Goal: Task Accomplishment & Management: Use online tool/utility

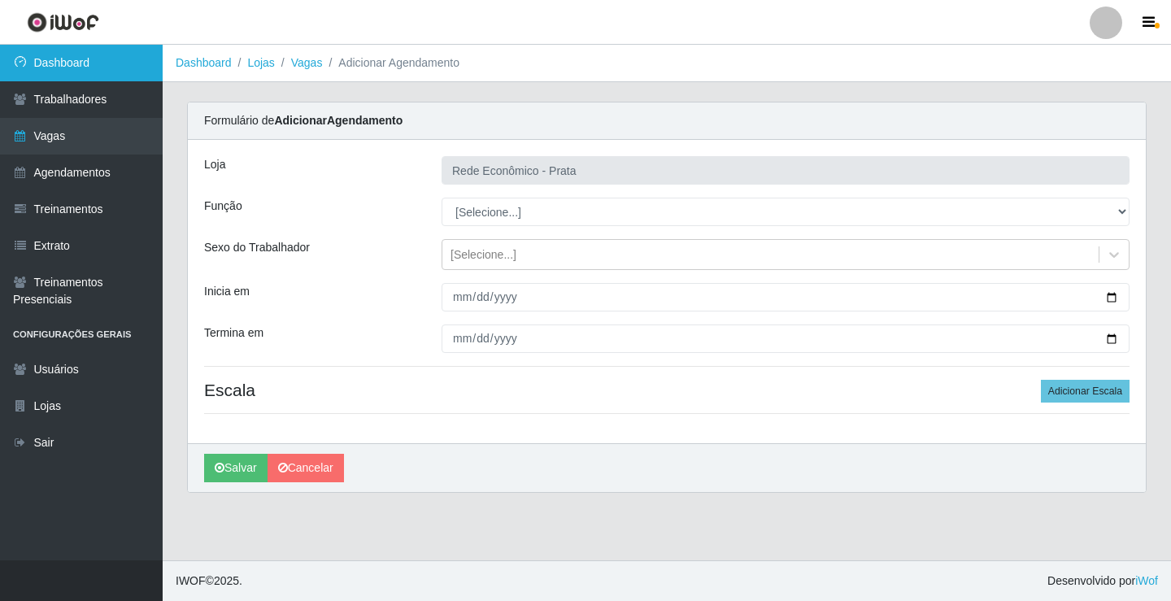
click at [128, 72] on link "Dashboard" at bounding box center [81, 63] width 163 height 37
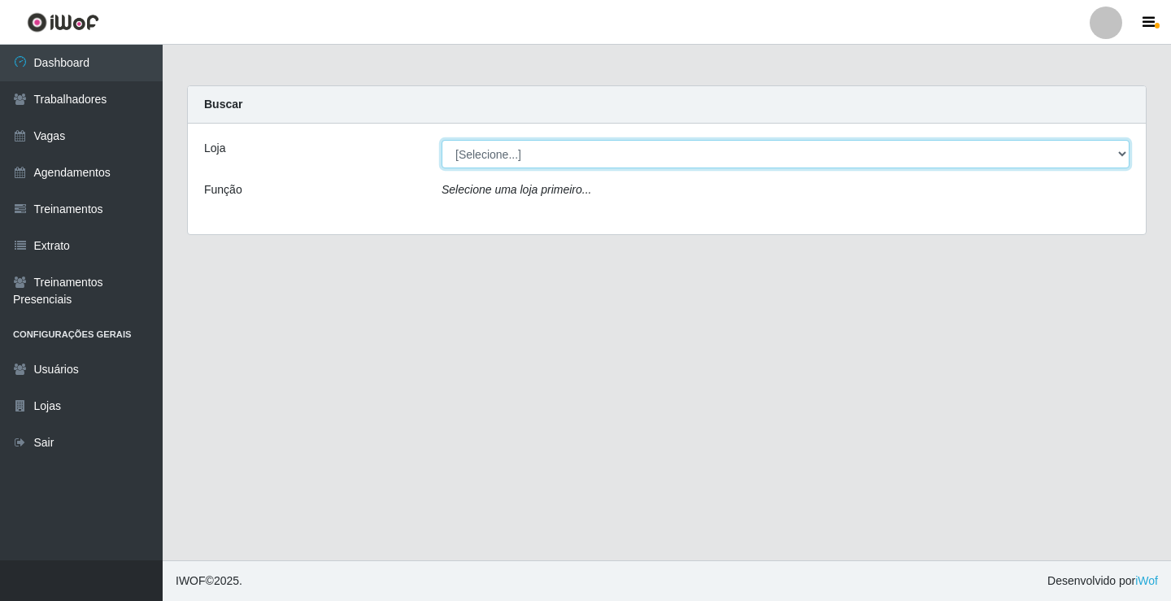
click at [1124, 151] on select "[Selecione...] Rede Econômico - Prata" at bounding box center [786, 154] width 688 height 28
select select "192"
click at [442, 140] on select "[Selecione...] Rede Econômico - Prata" at bounding box center [786, 154] width 688 height 28
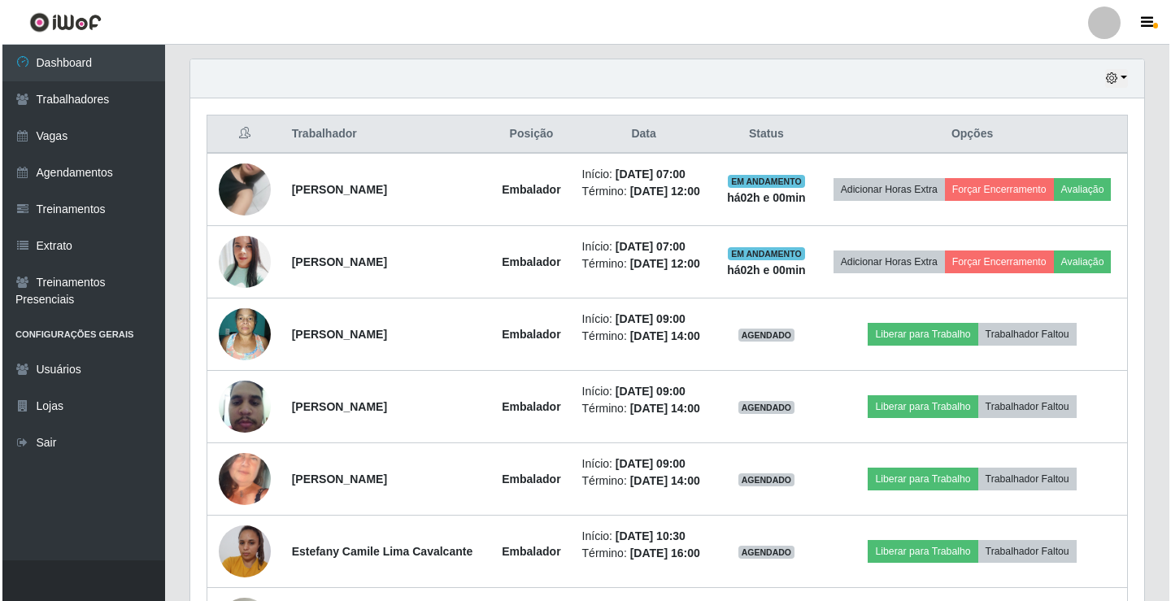
scroll to position [569, 0]
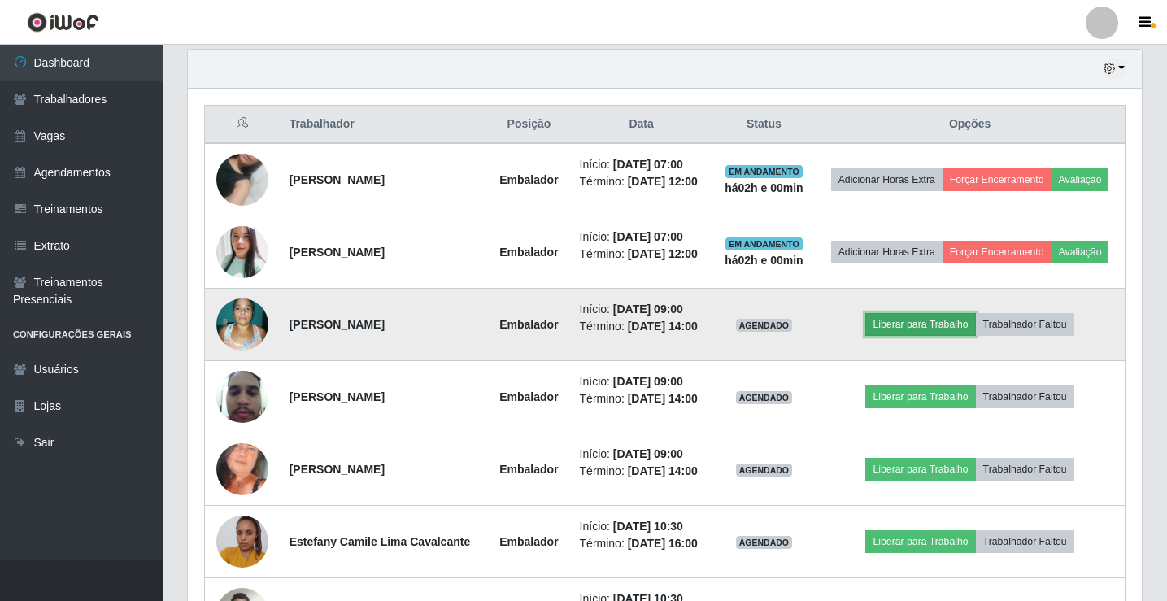
click at [936, 320] on button "Liberar para Trabalho" at bounding box center [921, 324] width 110 height 23
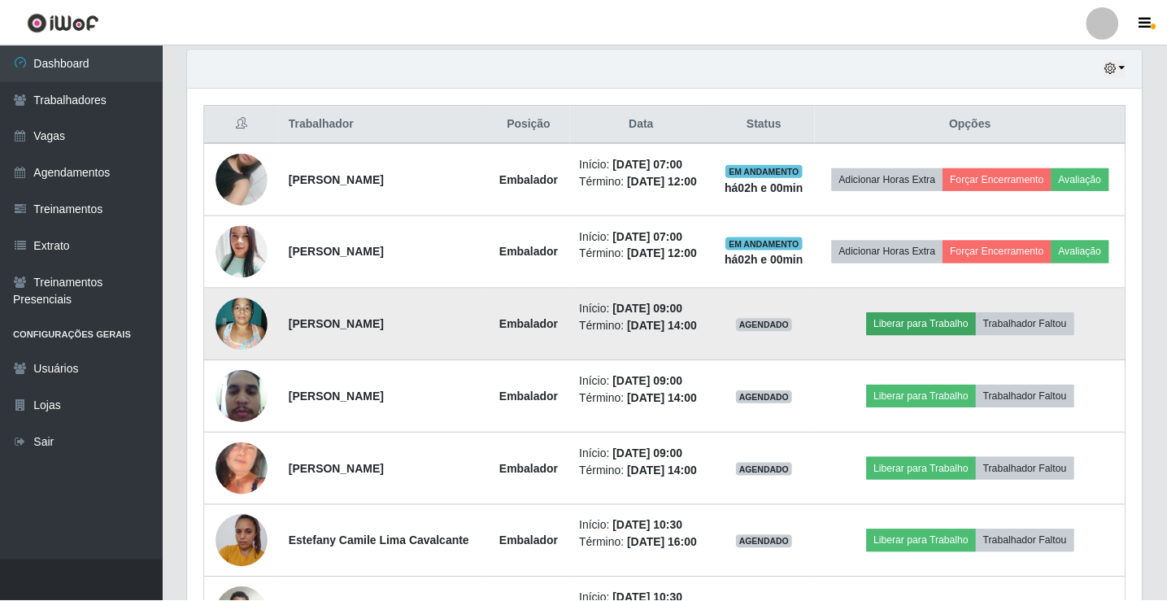
scroll to position [338, 946]
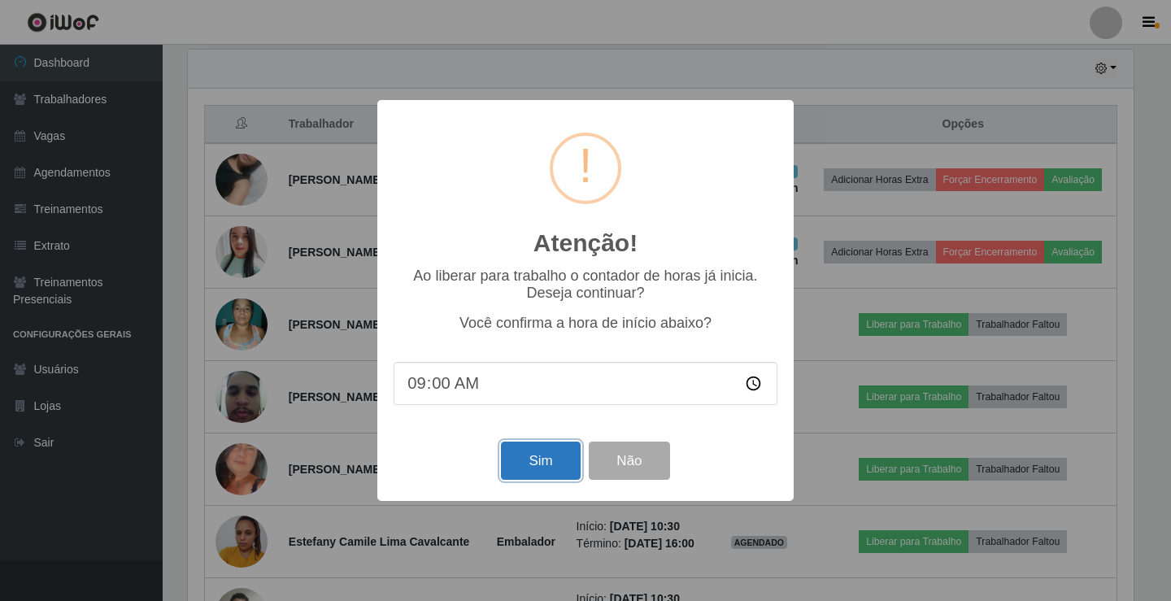
click at [539, 451] on button "Sim" at bounding box center [540, 461] width 79 height 38
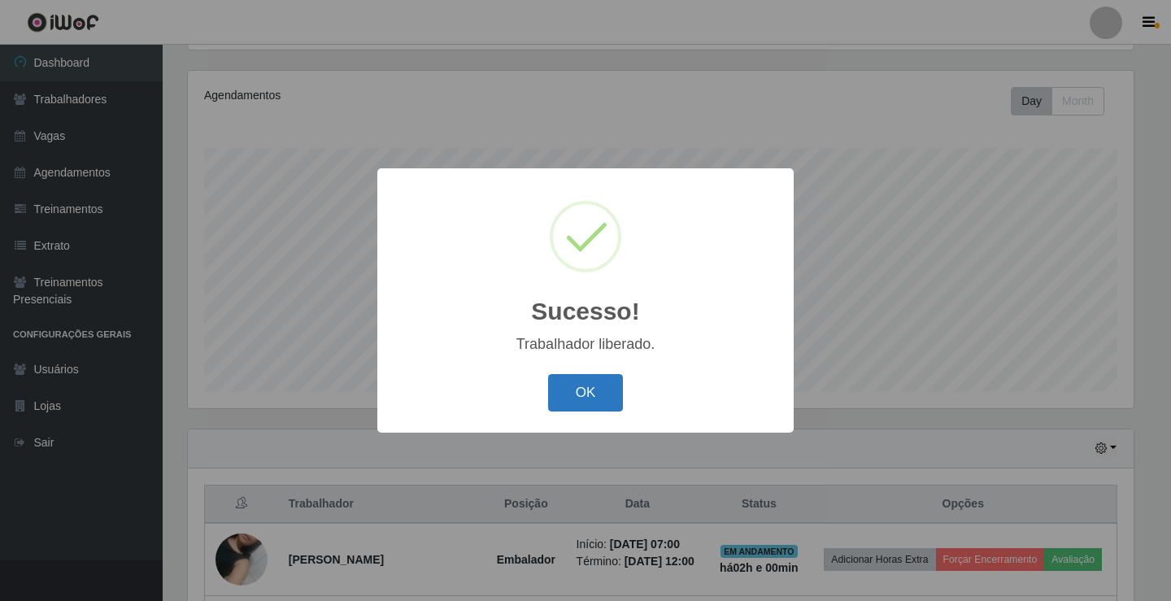
click at [596, 390] on button "OK" at bounding box center [586, 393] width 76 height 38
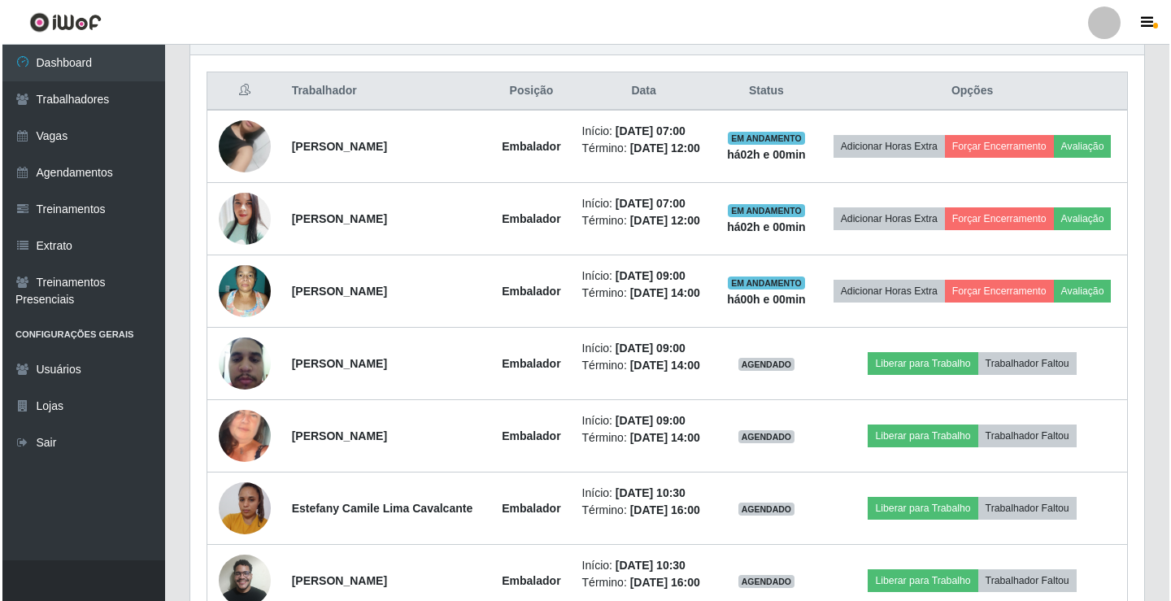
scroll to position [678, 0]
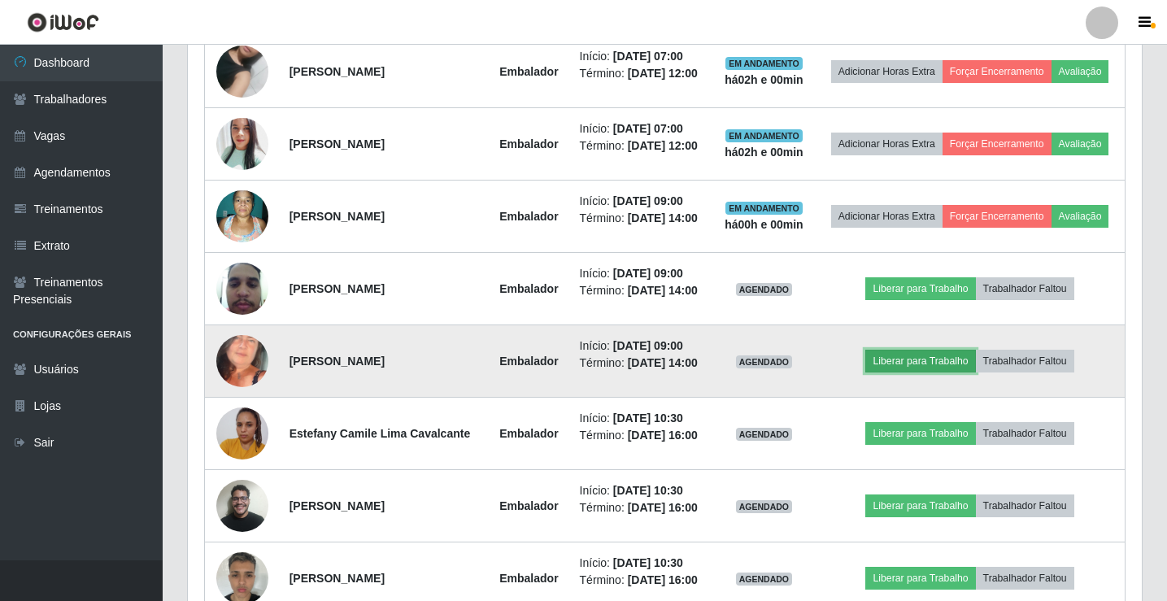
click at [941, 363] on button "Liberar para Trabalho" at bounding box center [921, 361] width 110 height 23
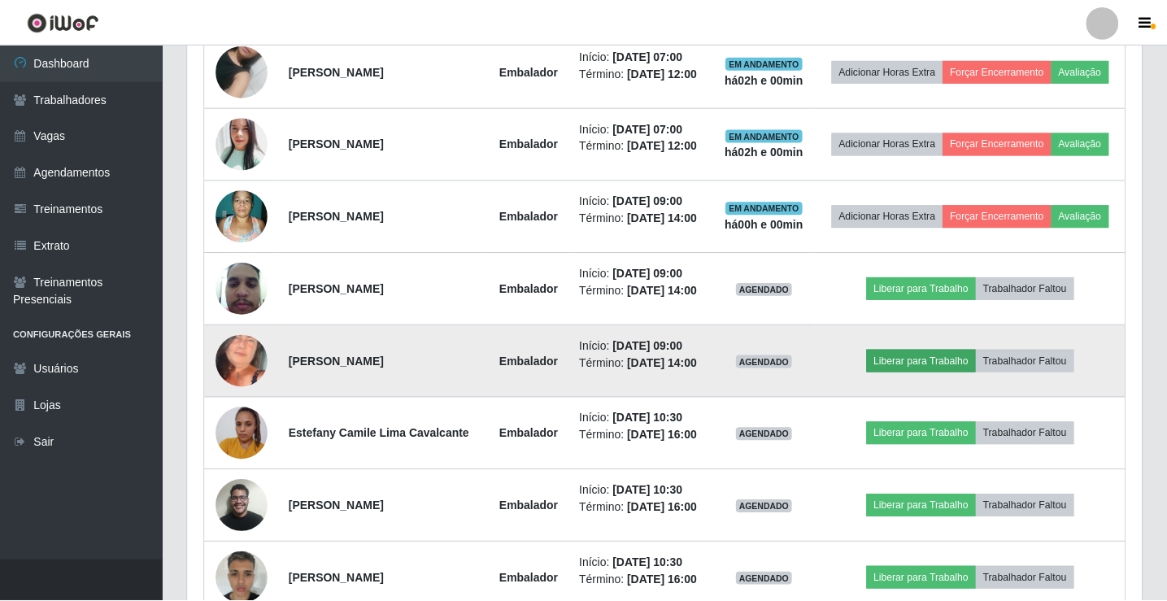
scroll to position [338, 946]
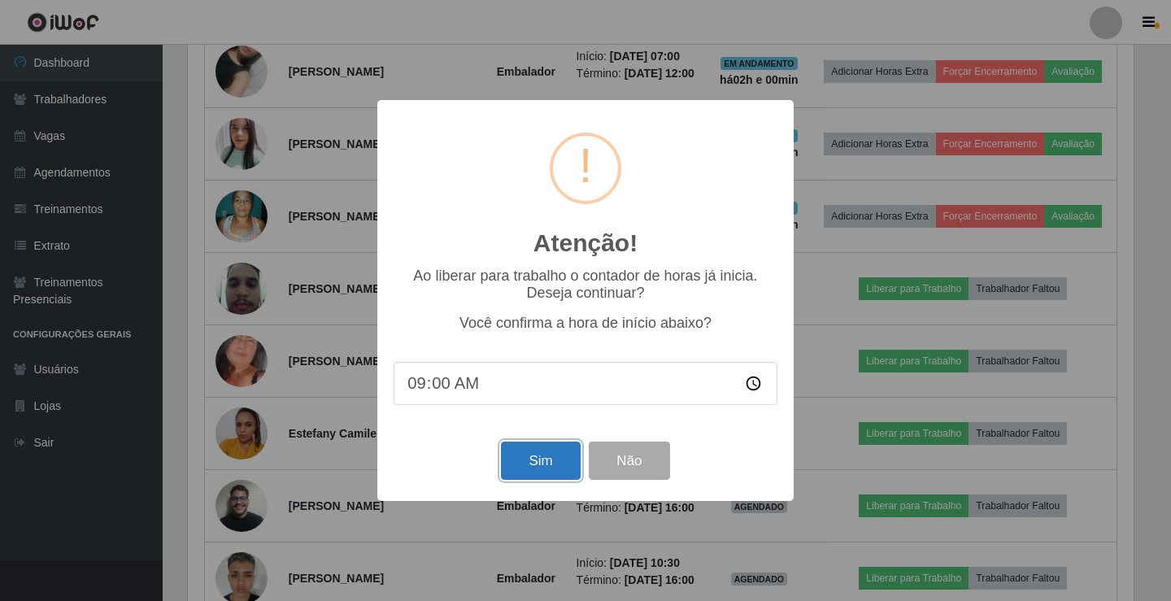
click at [524, 473] on button "Sim" at bounding box center [540, 461] width 79 height 38
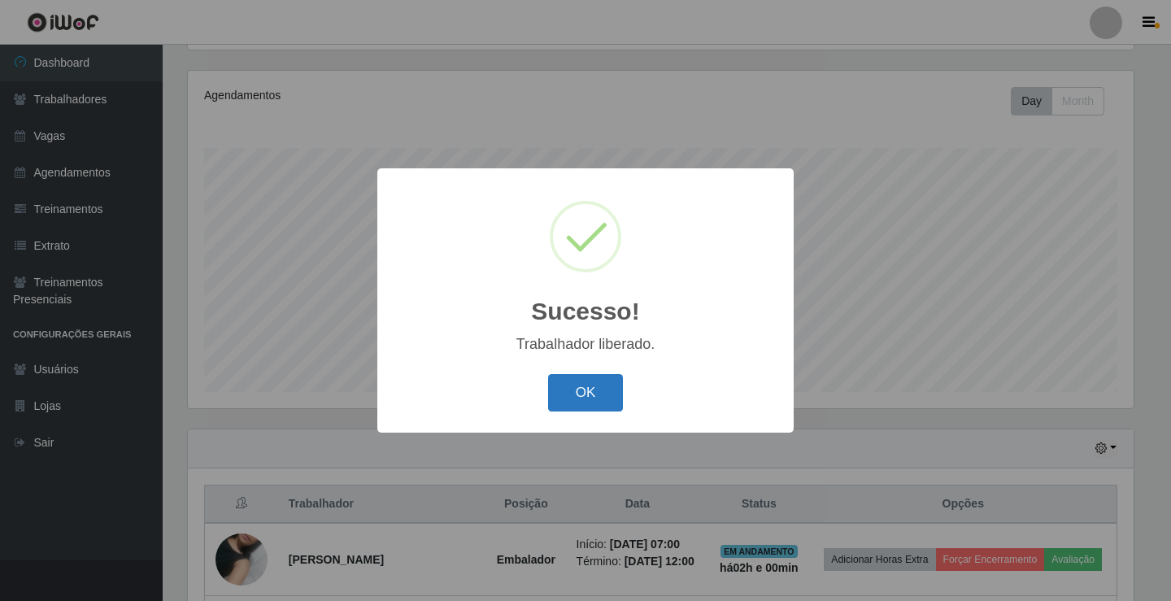
click at [574, 399] on button "OK" at bounding box center [586, 393] width 76 height 38
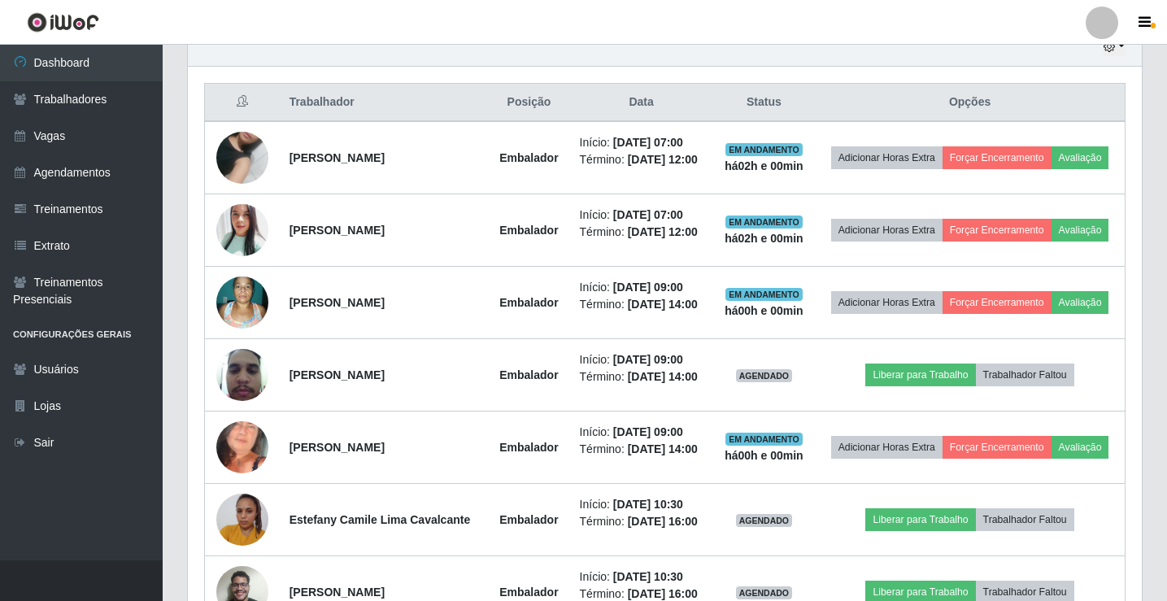
scroll to position [596, 0]
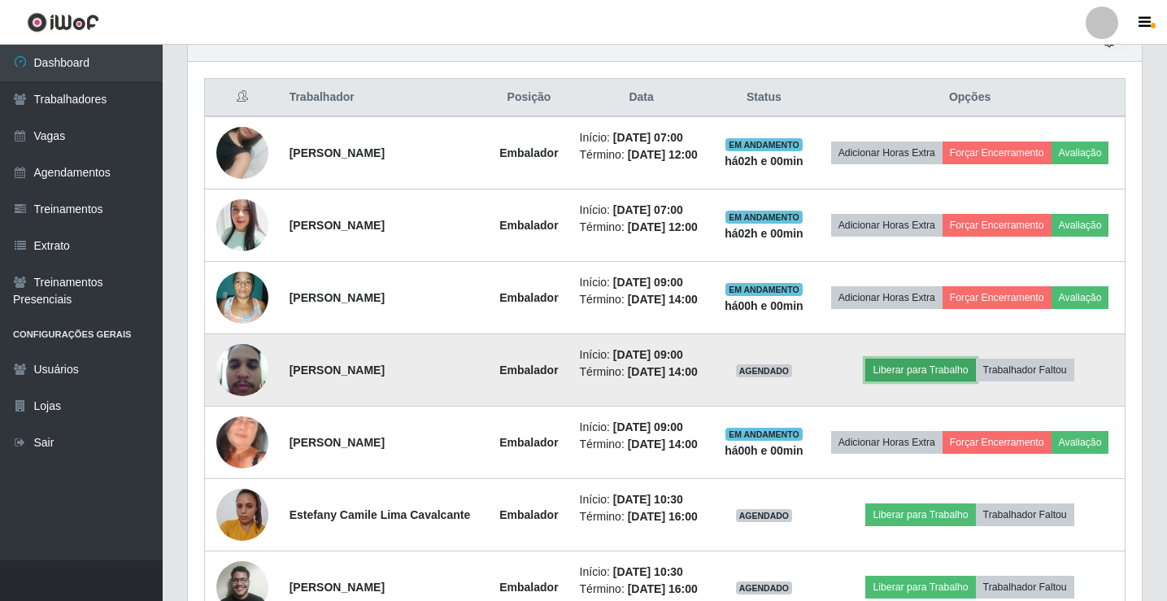
click at [906, 367] on button "Liberar para Trabalho" at bounding box center [921, 370] width 110 height 23
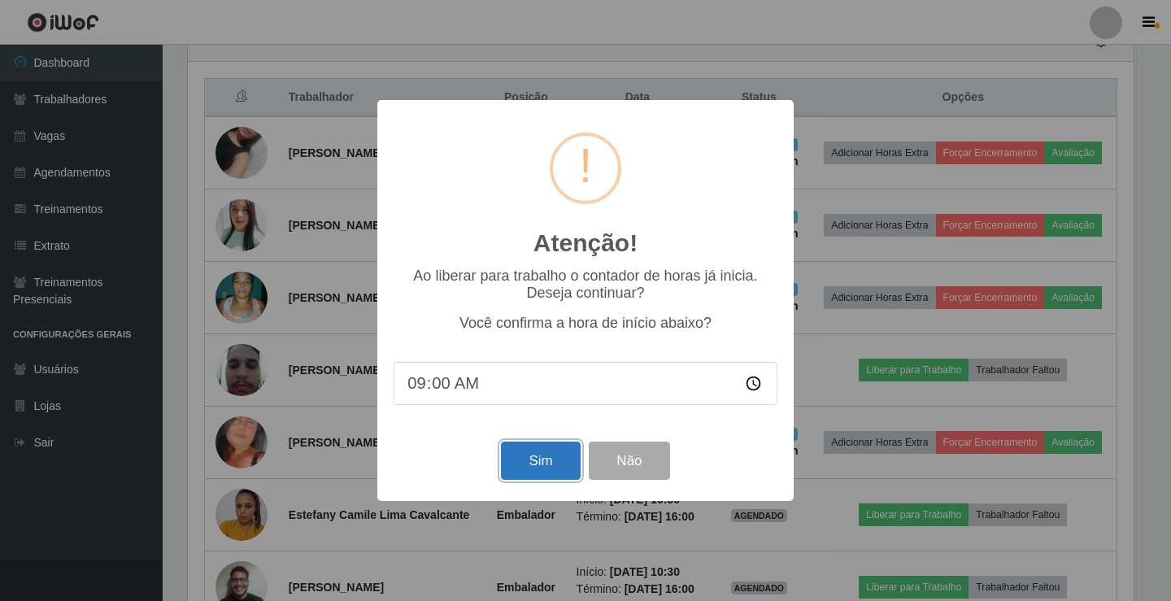
click at [539, 473] on button "Sim" at bounding box center [540, 461] width 79 height 38
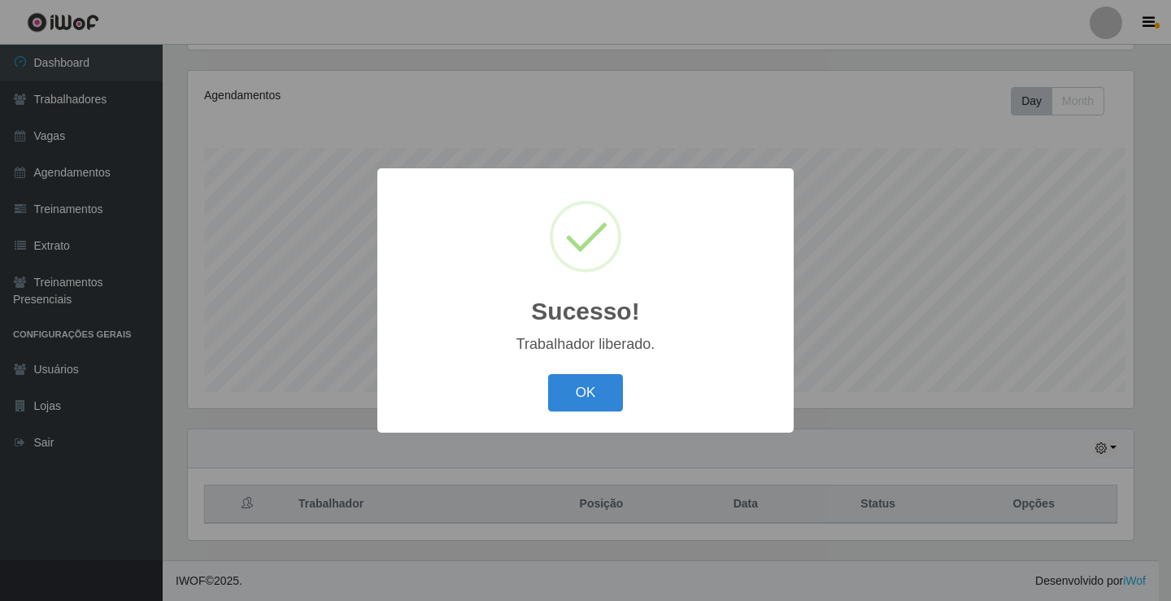
scroll to position [0, 0]
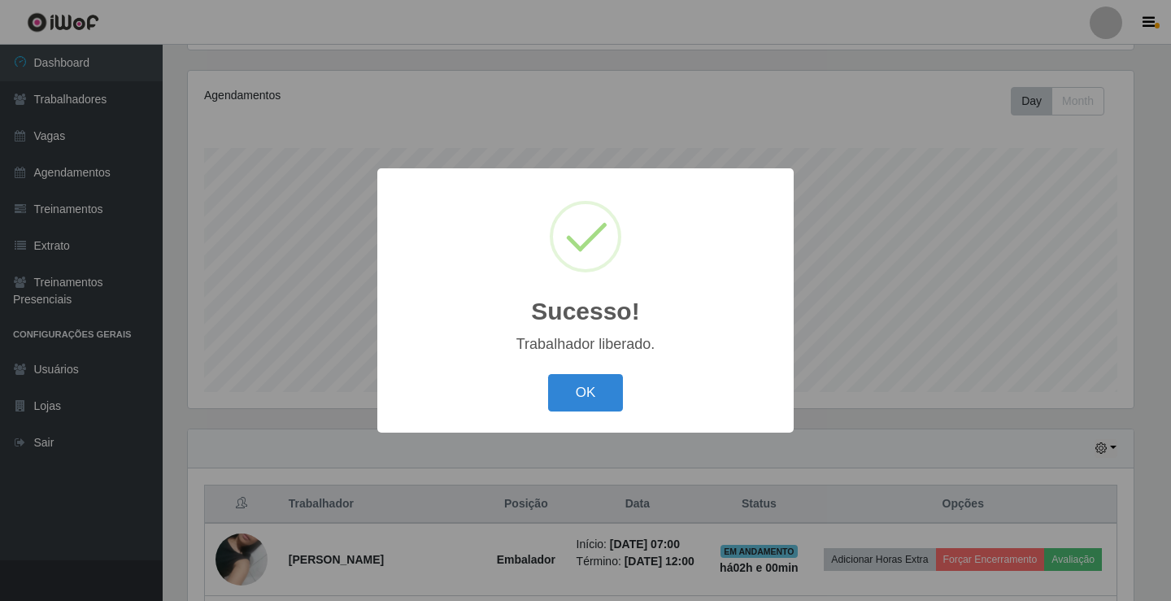
click at [548, 374] on button "OK" at bounding box center [586, 393] width 76 height 38
